Goal: Information Seeking & Learning: Find specific fact

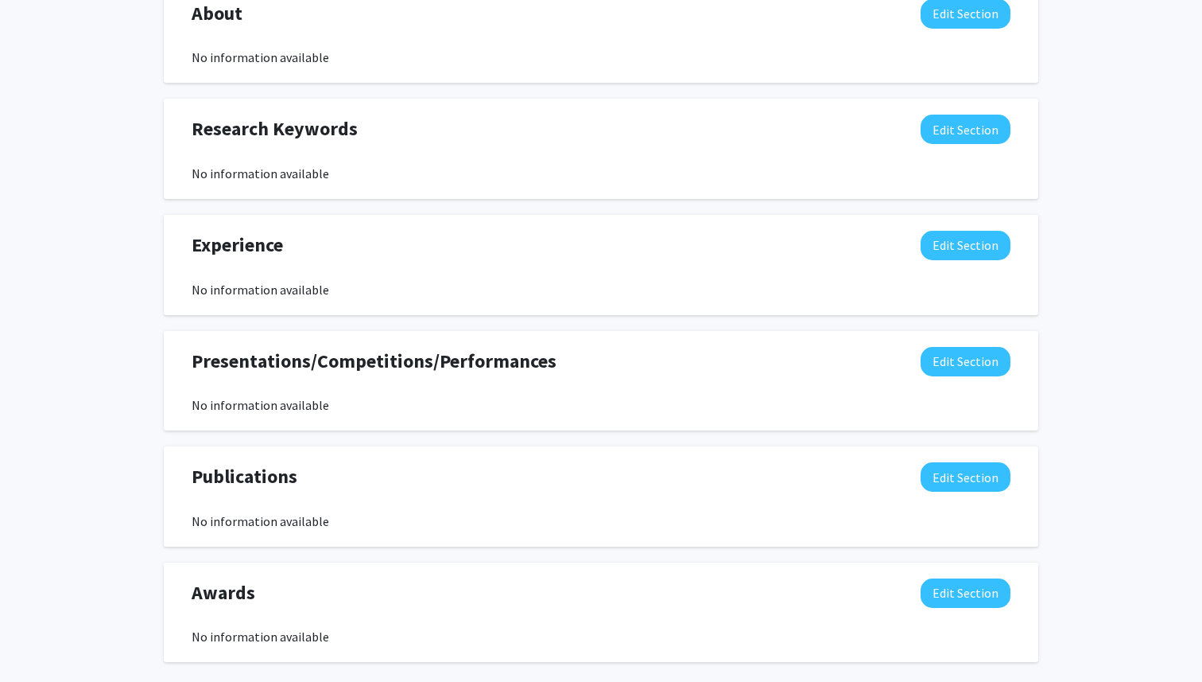
scroll to position [913, 0]
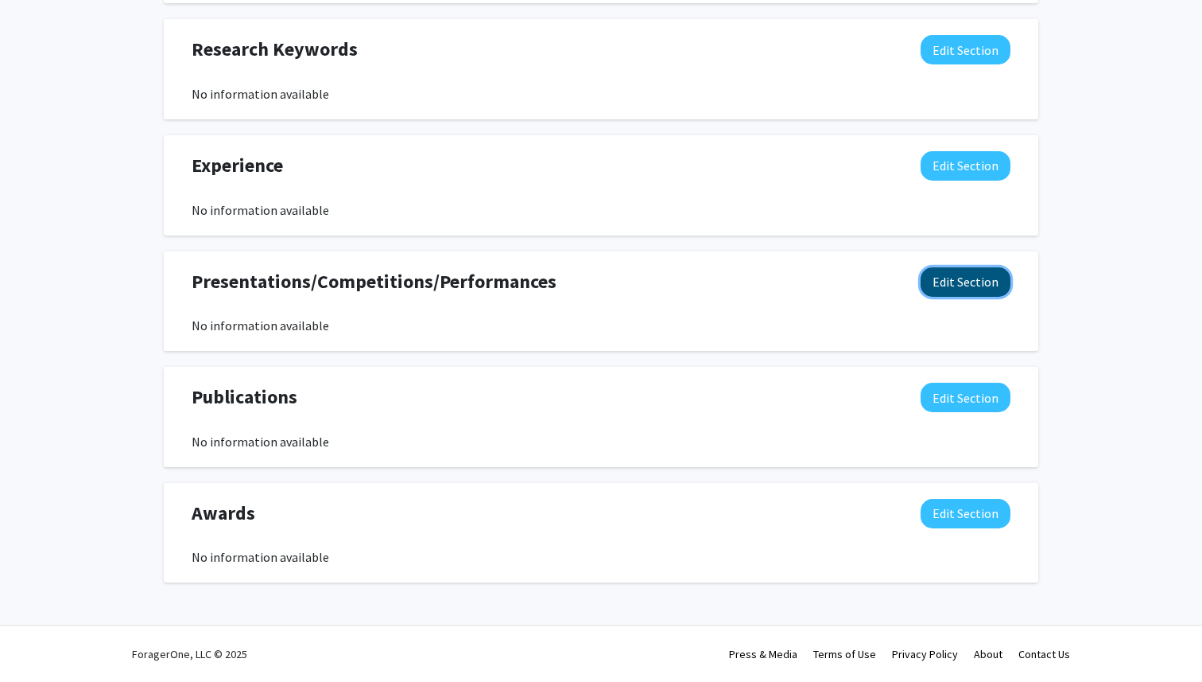
click at [952, 285] on button "Edit Section" at bounding box center [966, 281] width 90 height 29
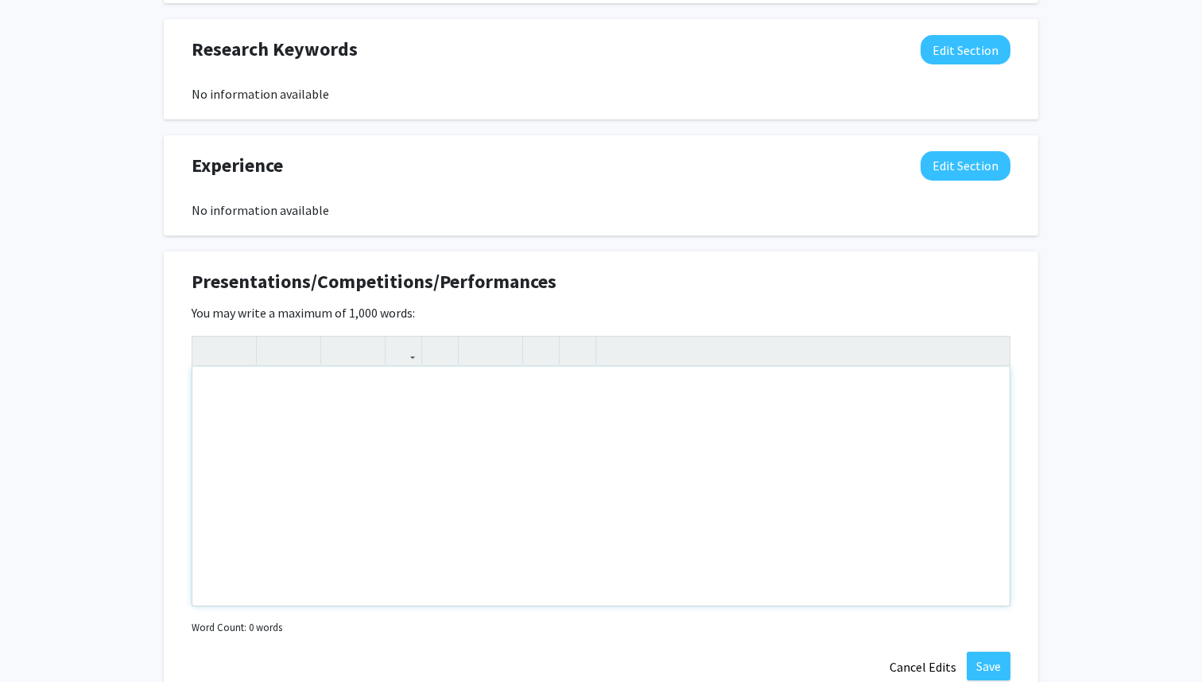
click at [634, 398] on div "Note to users with screen readers: Please deactivate our accessibility plugin f…" at bounding box center [601, 486] width 818 height 239
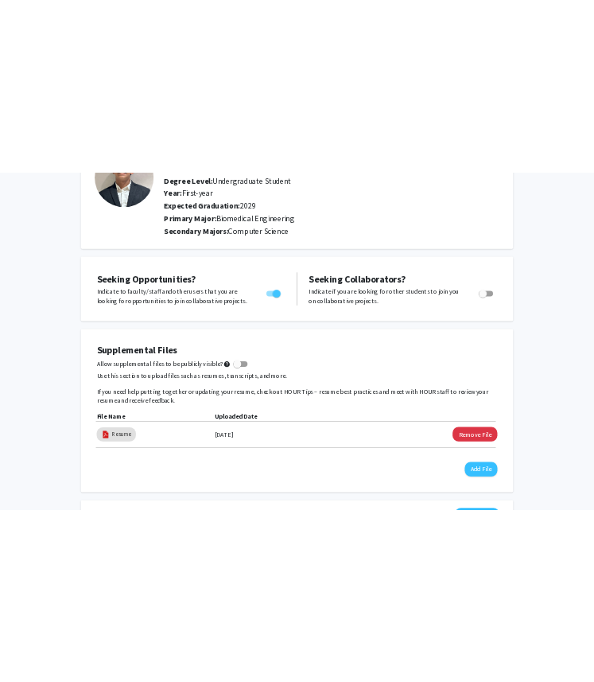
scroll to position [0, 0]
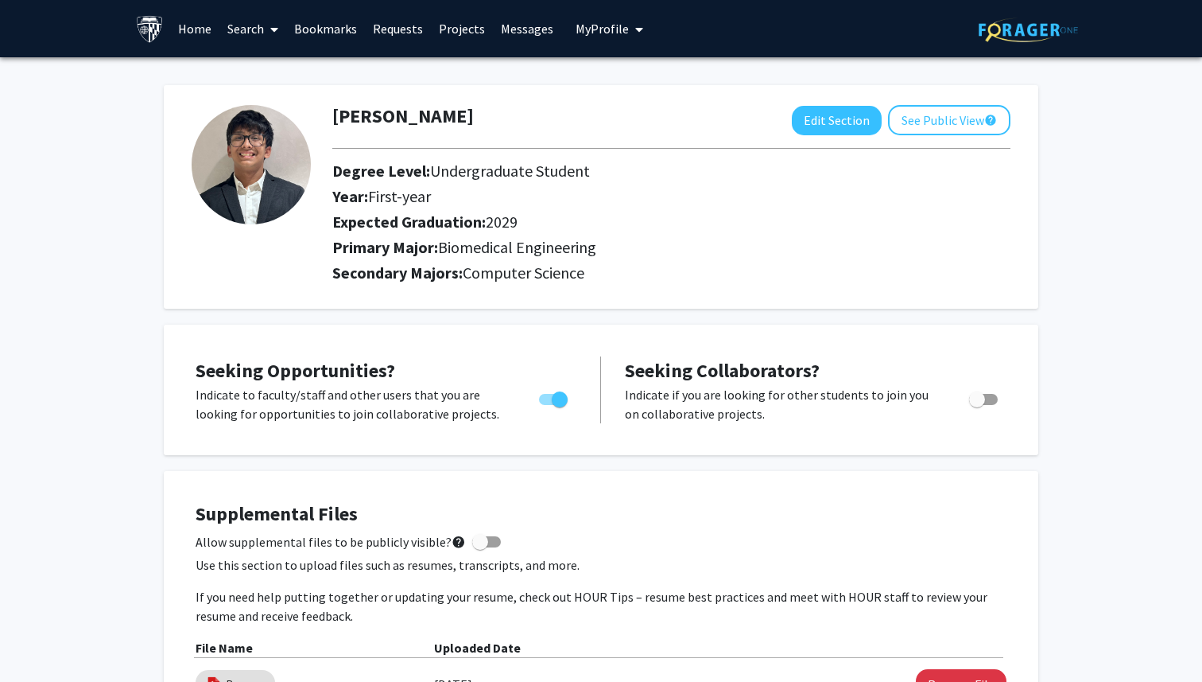
click at [257, 23] on link "Search" at bounding box center [252, 29] width 67 height 56
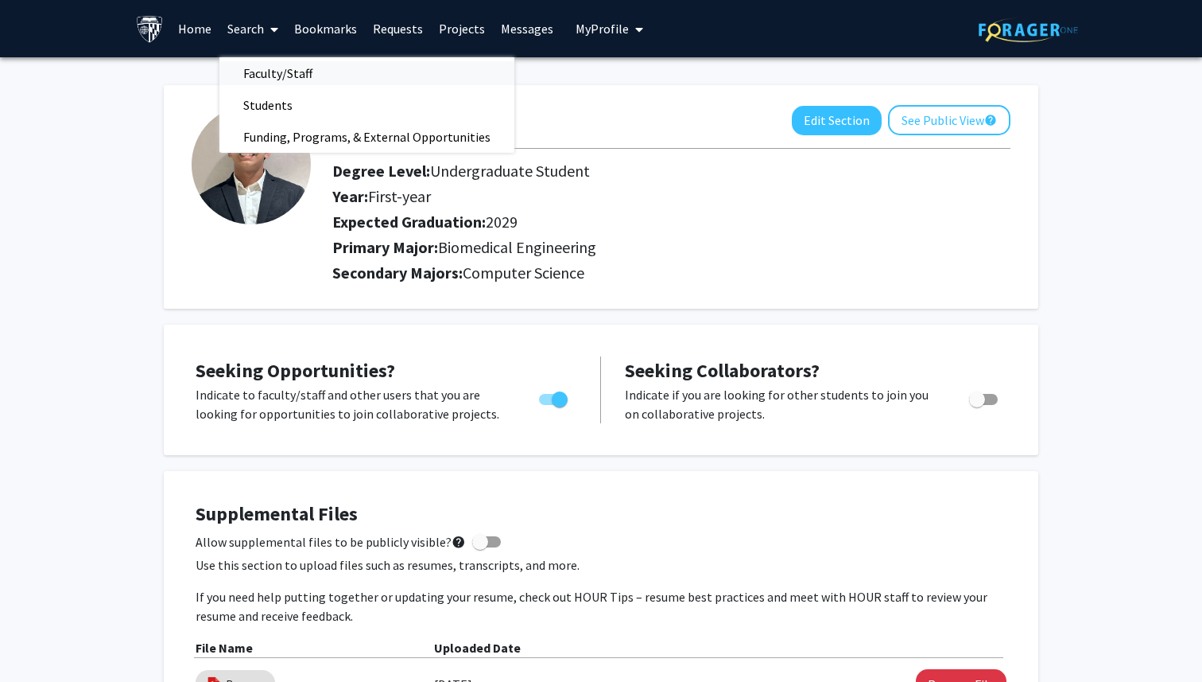
click at [284, 76] on span "Faculty/Staff" at bounding box center [277, 73] width 117 height 32
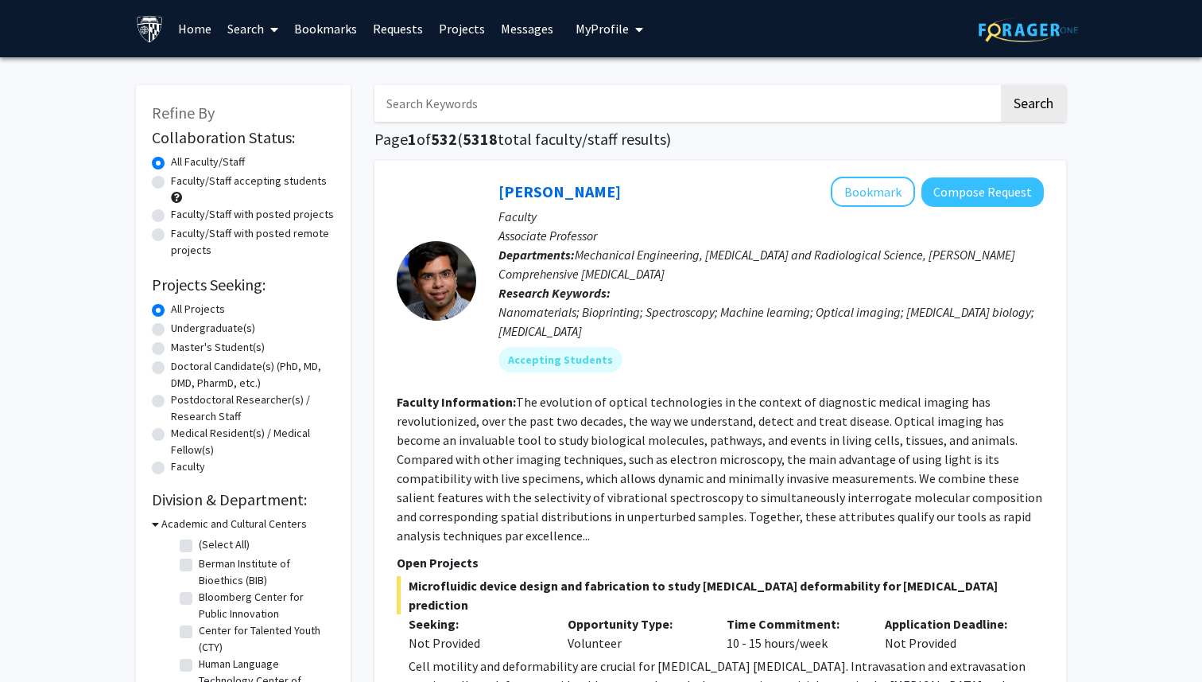
click at [475, 107] on input "Search Keywords" at bounding box center [687, 103] width 624 height 37
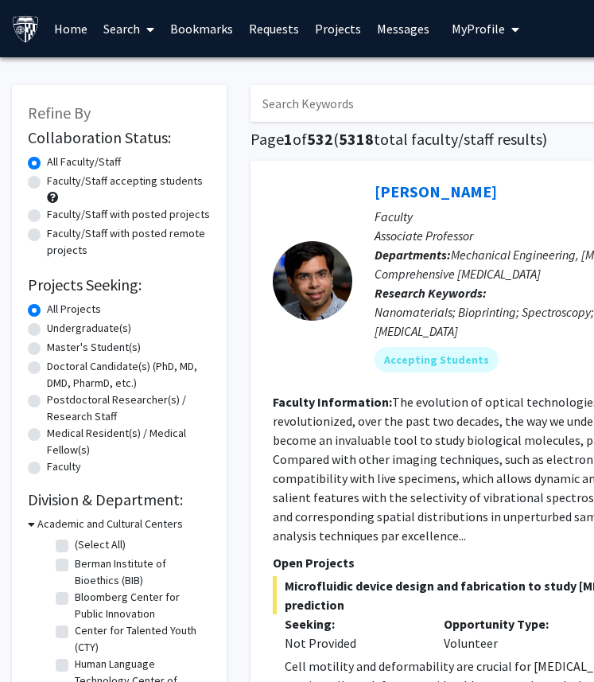
click at [348, 93] on input "Search Keywords" at bounding box center [563, 103] width 624 height 37
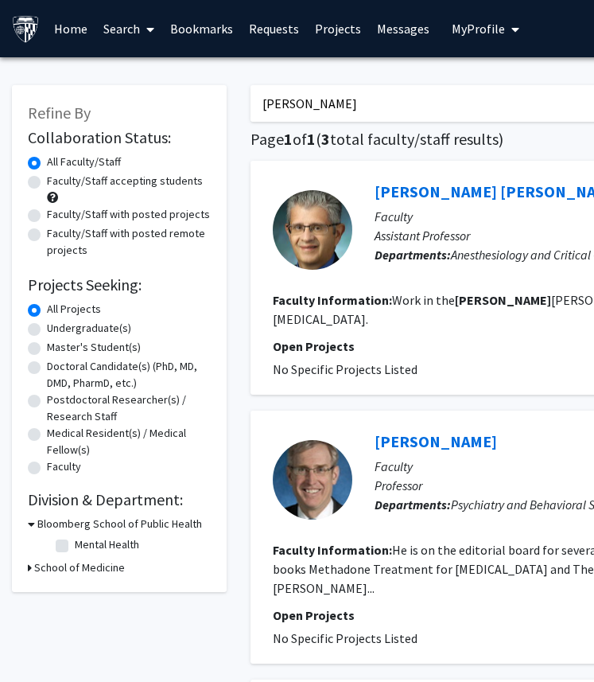
type input "[PERSON_NAME]"
click at [390, 107] on input "[PERSON_NAME]" at bounding box center [563, 103] width 624 height 37
type input "O"
type input "Pdo"
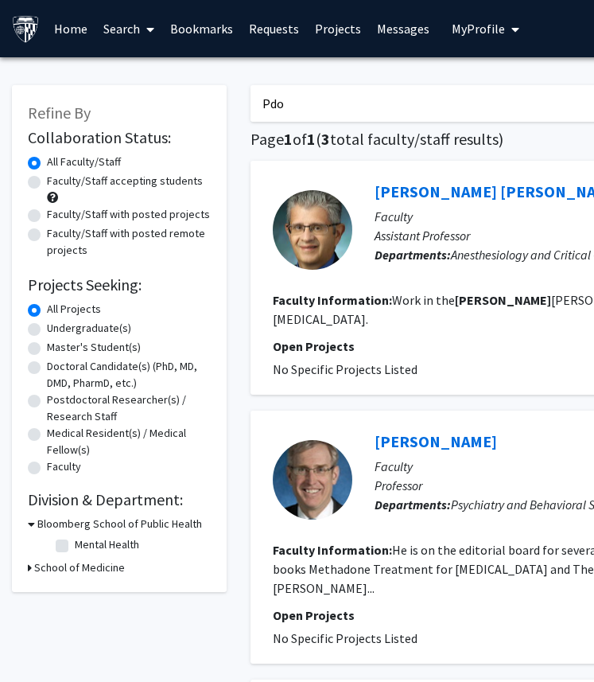
click at [355, 128] on div "Pdo Search Page 1 of 1 ( 3 total faculty/staff results) [PERSON_NAME] [PERSON_N…" at bounding box center [597, 527] width 716 height 917
click at [328, 107] on input "Pdo" at bounding box center [563, 103] width 624 height 37
click at [282, 64] on div "Refine By Collaboration Status: Collaboration Status All Faculty/Staff Collabor…" at bounding box center [477, 539] width 954 height 965
click at [282, 95] on input "Pdo" at bounding box center [563, 103] width 624 height 37
click at [340, 109] on input "Pdo" at bounding box center [563, 103] width 624 height 37
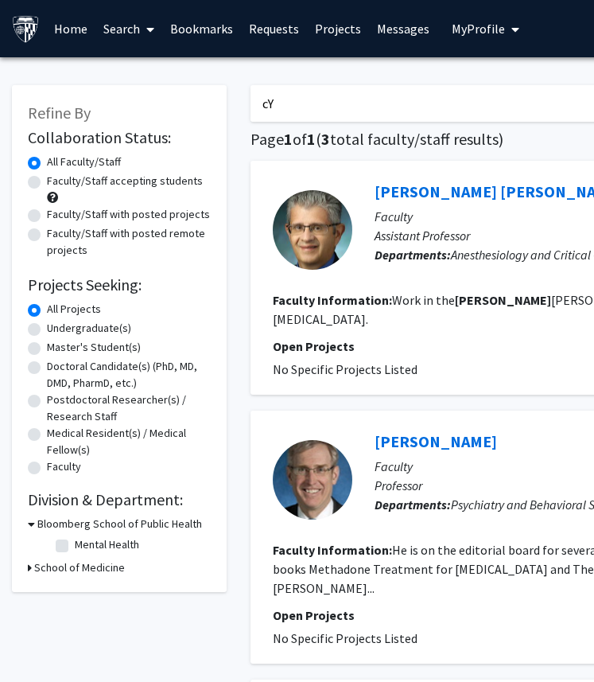
type input "c"
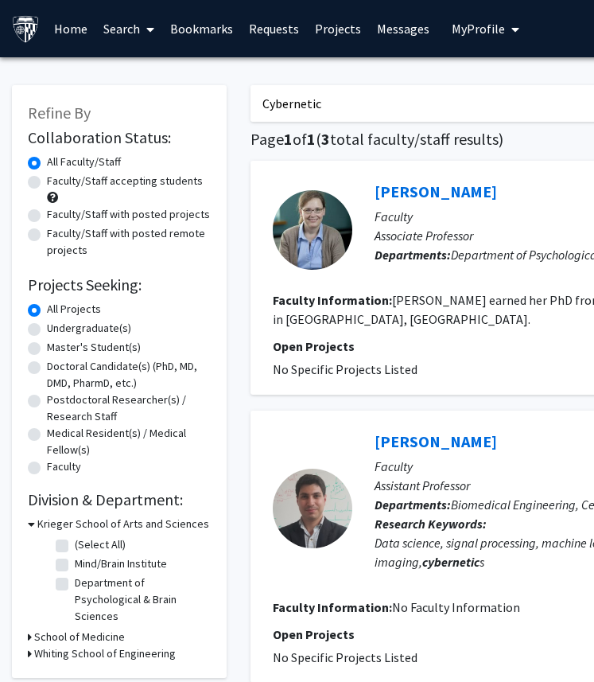
click at [355, 103] on input "Cybernetic" at bounding box center [563, 103] width 624 height 37
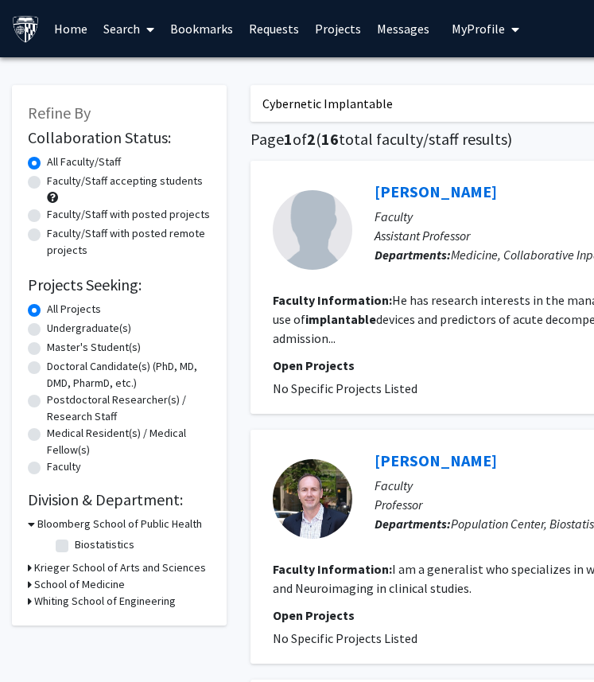
click at [419, 99] on input "Cybernetic Implantable" at bounding box center [563, 103] width 624 height 37
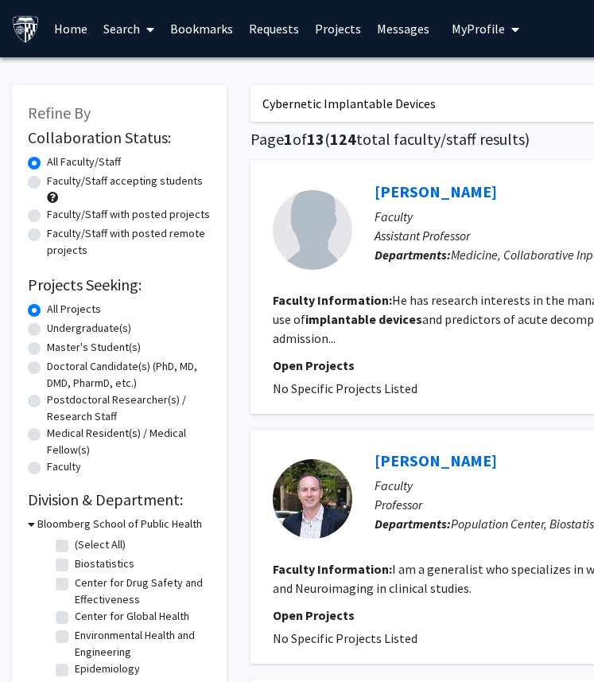
click at [447, 110] on input "Cybernetic Implantable Devices" at bounding box center [563, 103] width 624 height 37
type input "Cybernetic Implantable Devices lab"
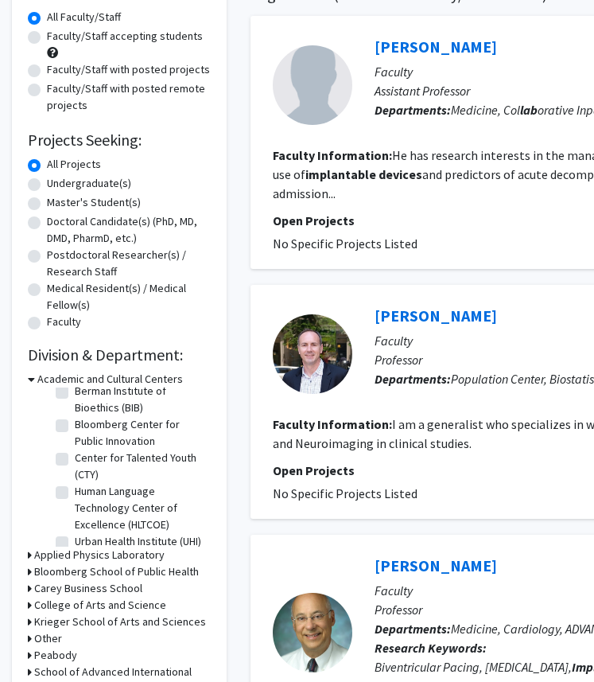
scroll to position [37, 0]
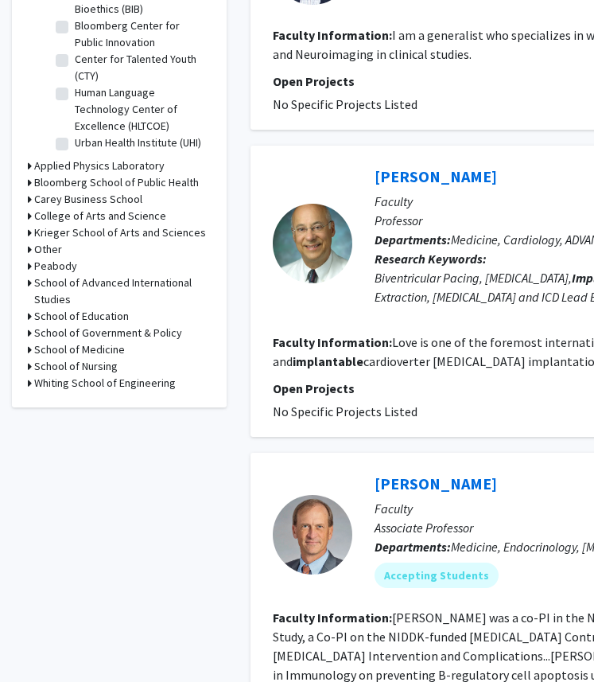
click at [35, 379] on h3 "Whiting School of Engineering" at bounding box center [105, 383] width 142 height 17
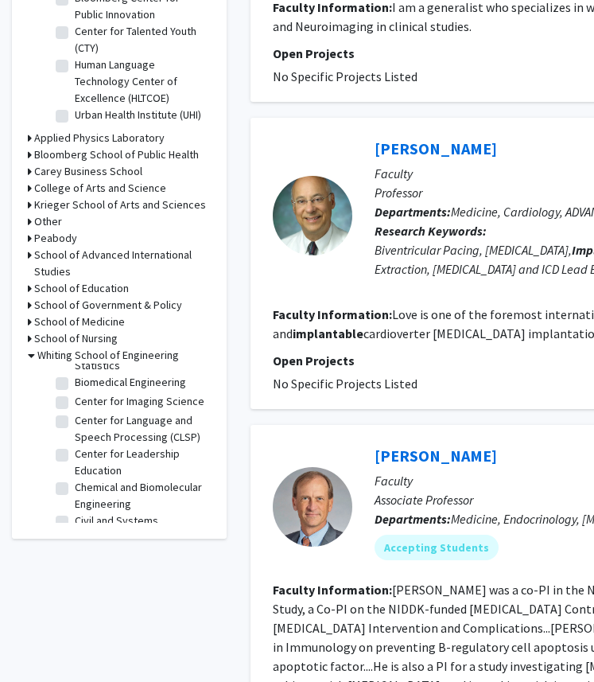
scroll to position [66, 0]
click at [75, 382] on label "Biomedical Engineering" at bounding box center [130, 381] width 111 height 17
click at [75, 382] on input "Biomedical Engineering" at bounding box center [80, 378] width 10 height 10
checkbox input "true"
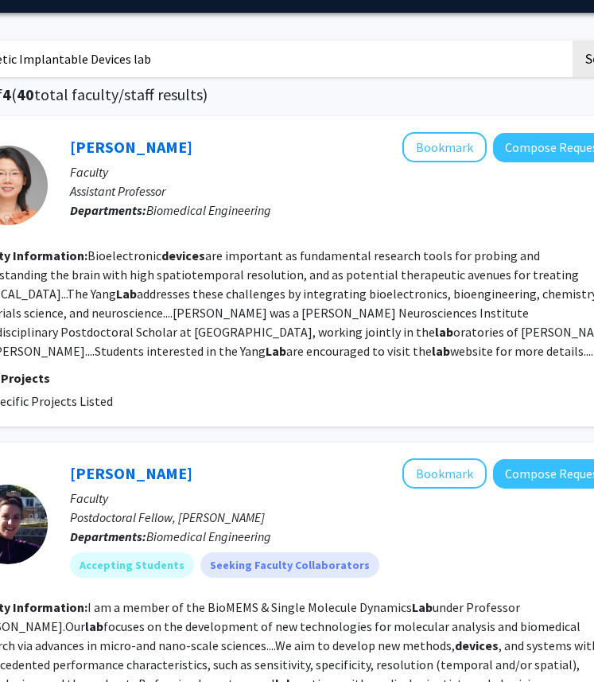
scroll to position [0, 305]
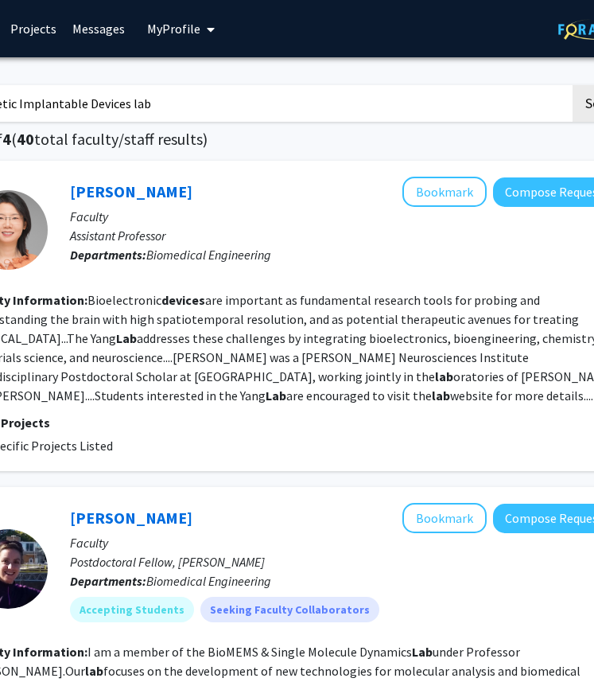
click at [223, 108] on input "Cybernetic Implantable Devices lab" at bounding box center [258, 103] width 624 height 37
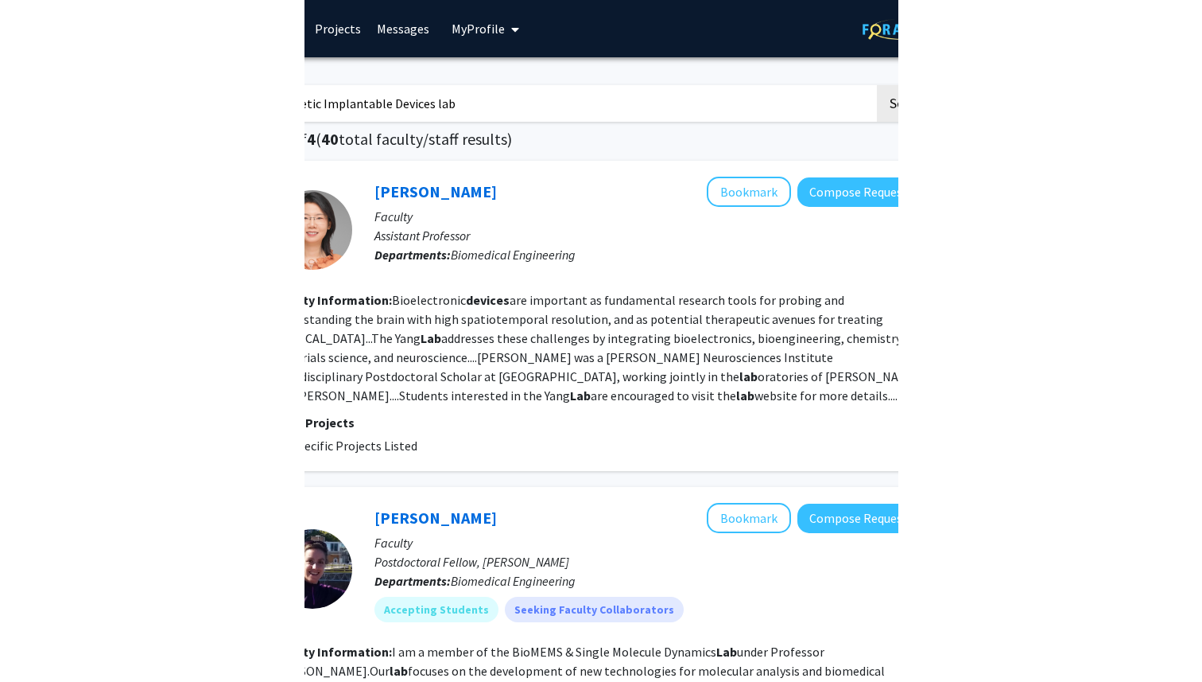
scroll to position [0, 0]
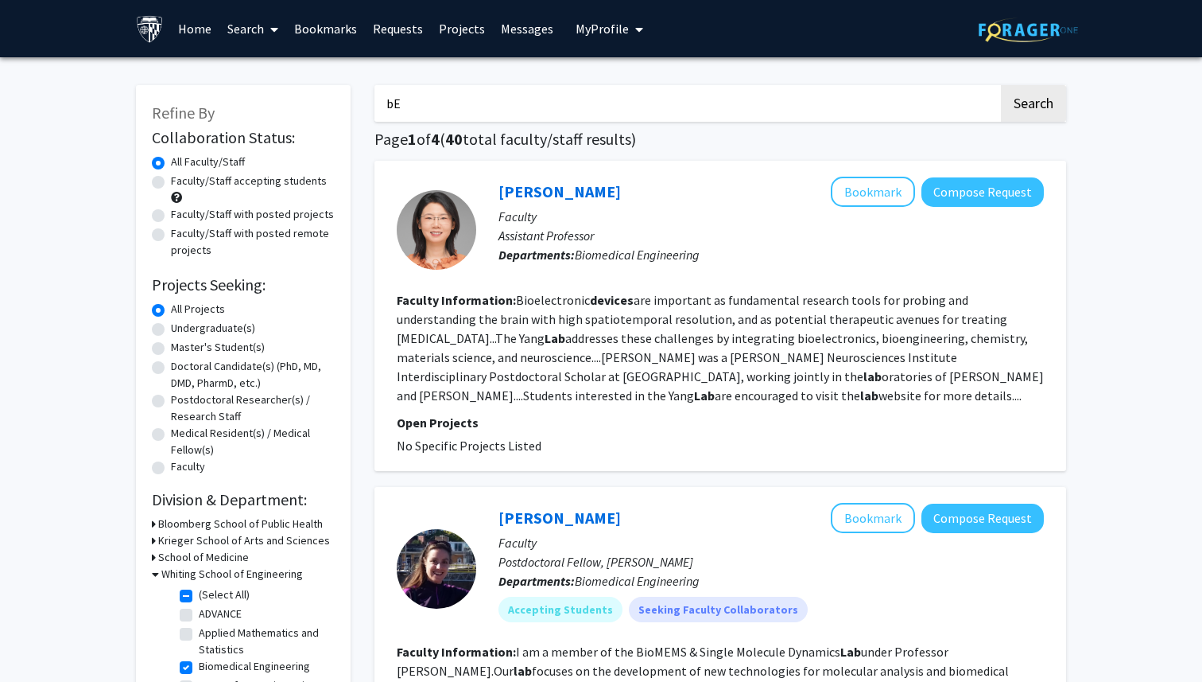
type input "b"
type input "NeuroScience"
click at [1001, 85] on button "Search" at bounding box center [1033, 103] width 65 height 37
checkbox input "false"
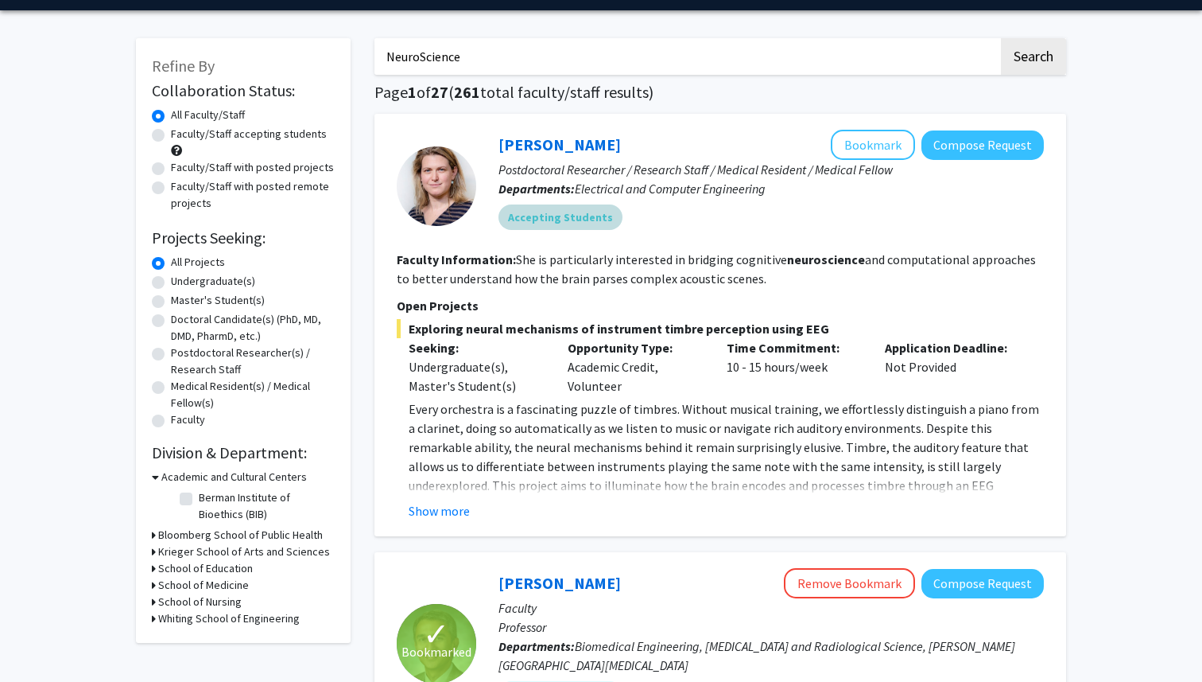
scroll to position [21, 0]
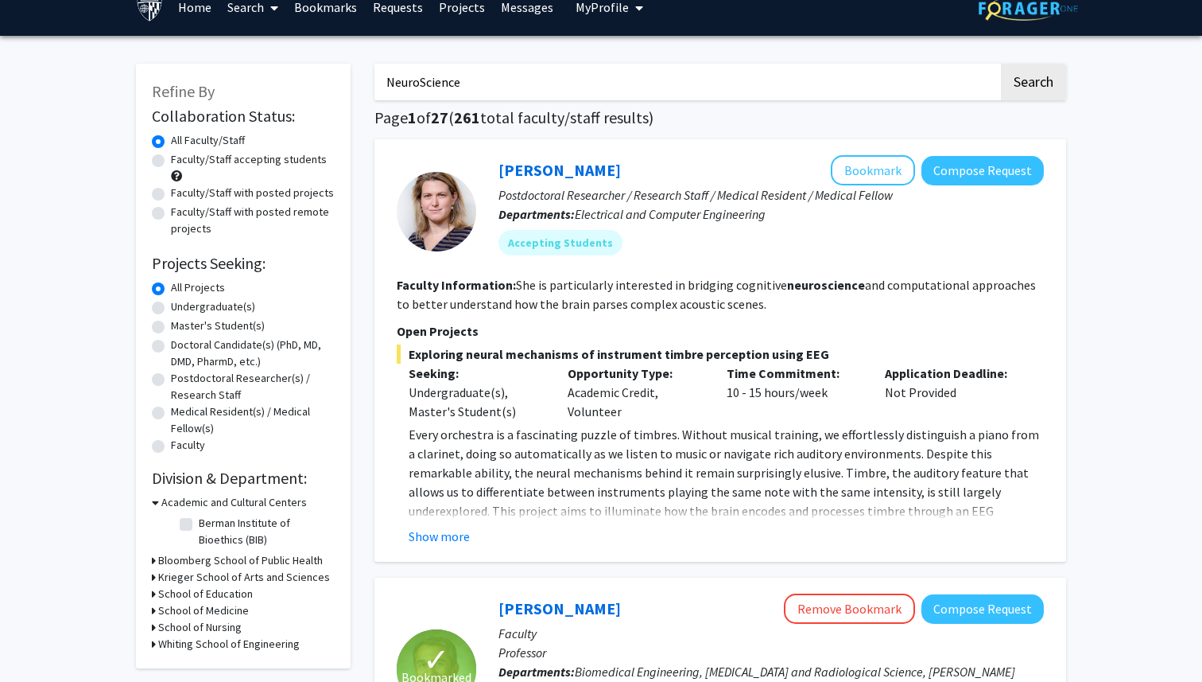
click at [490, 92] on input "NeuroScience" at bounding box center [687, 82] width 624 height 37
type input "X"
type input "i"
type input "I"
type input "Implantable Devices"
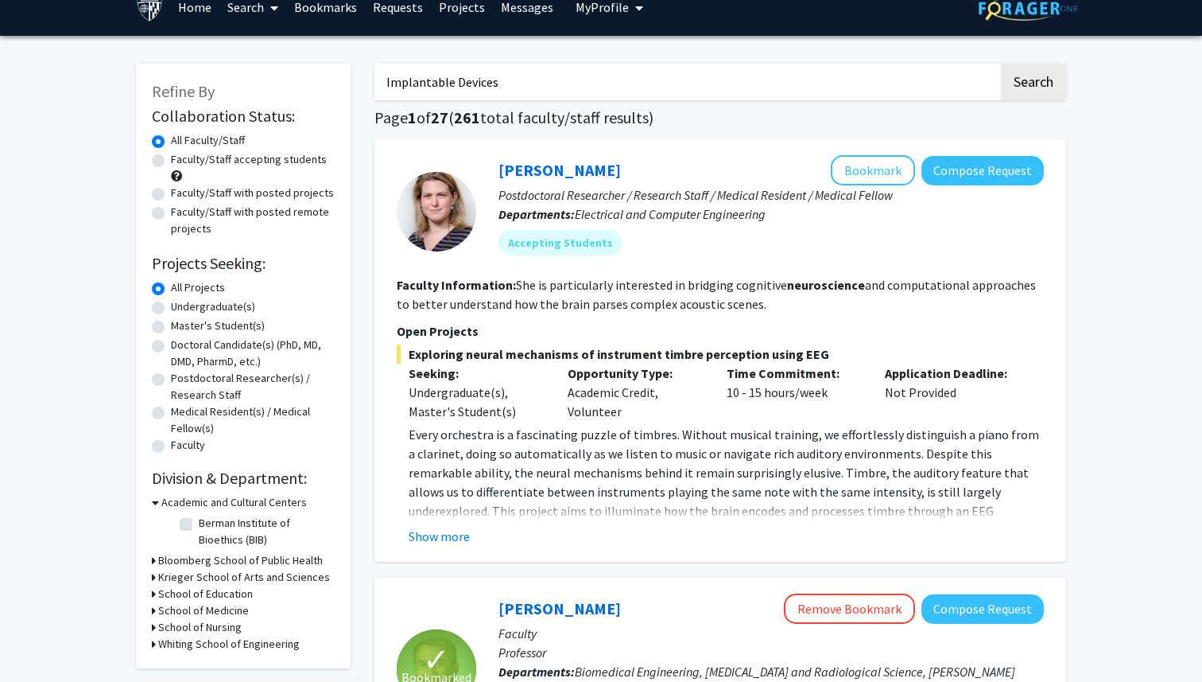
click at [1001, 64] on button "Search" at bounding box center [1033, 82] width 65 height 37
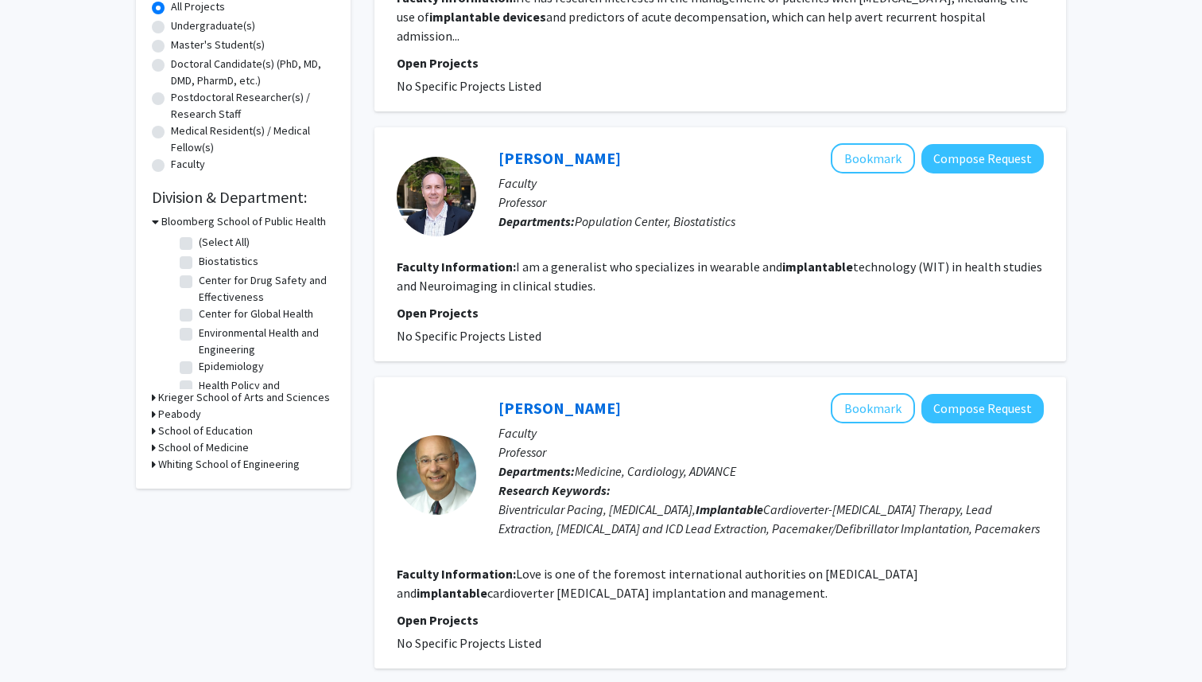
scroll to position [304, 0]
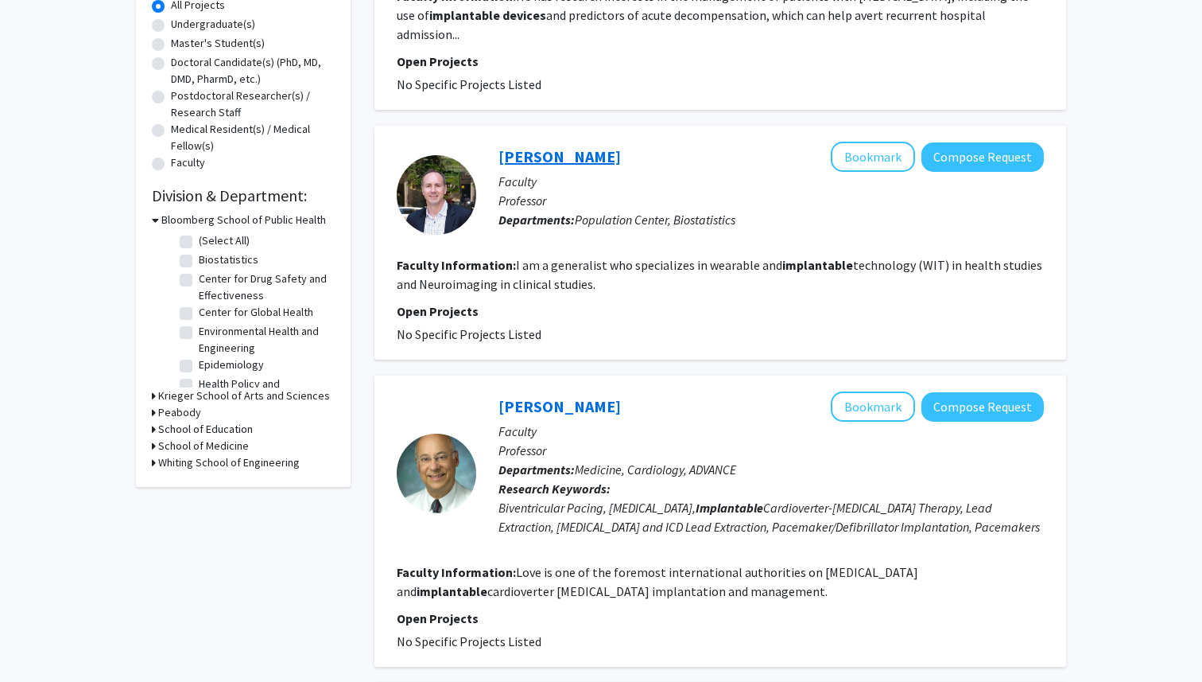
click at [577, 146] on link "[PERSON_NAME]" at bounding box center [560, 156] width 122 height 20
